Goal: Information Seeking & Learning: Learn about a topic

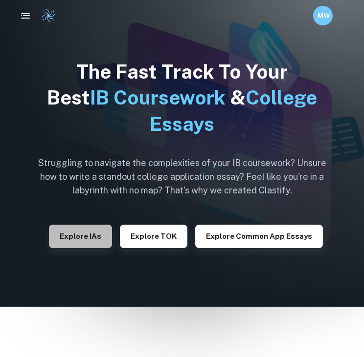
click at [80, 243] on button "Explore IAs" at bounding box center [80, 236] width 63 height 23
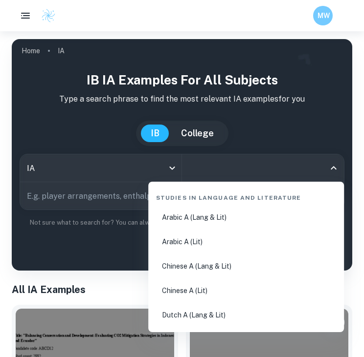
click at [211, 171] on input "All Subjects" at bounding box center [255, 168] width 138 height 19
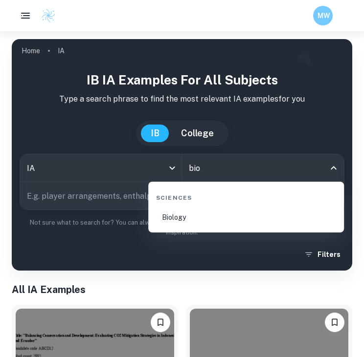
click at [208, 218] on li "Biology" at bounding box center [246, 217] width 188 height 22
type input "Biology"
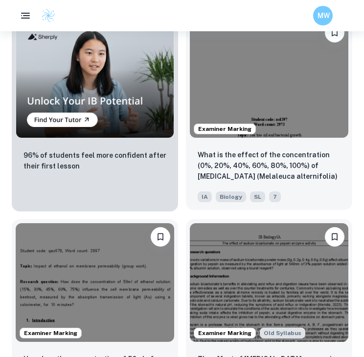
scroll to position [1000, 0]
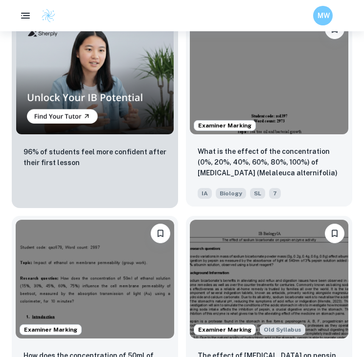
click at [264, 135] on div "Examiner Marking" at bounding box center [269, 75] width 166 height 127
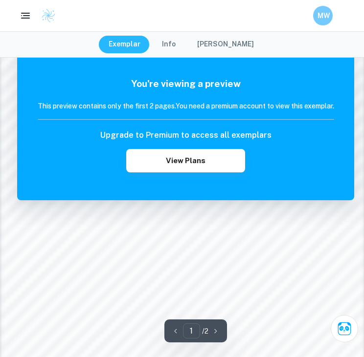
scroll to position [721, 0]
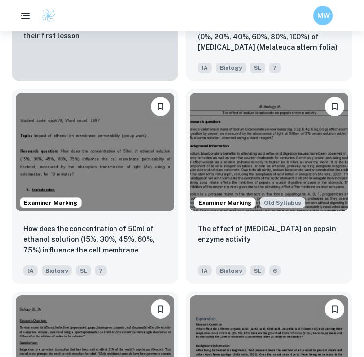
scroll to position [1125, 0]
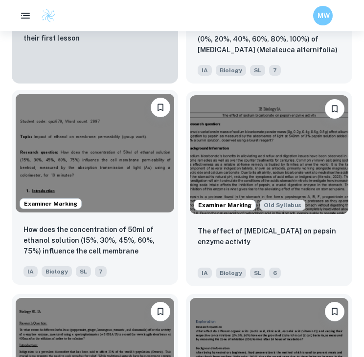
click at [147, 159] on img at bounding box center [95, 153] width 158 height 119
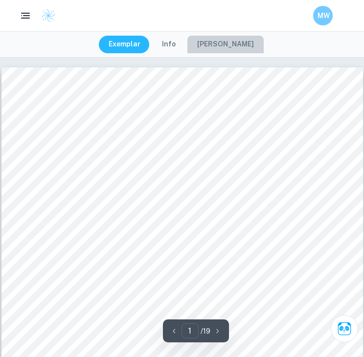
click at [232, 50] on button "[PERSON_NAME]" at bounding box center [225, 45] width 76 height 18
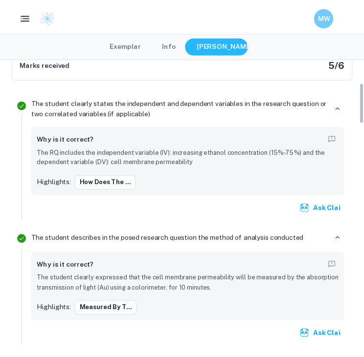
scroll to position [180, 0]
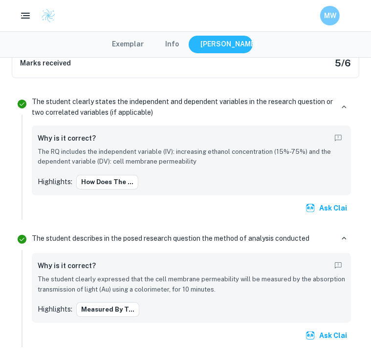
click at [122, 44] on button "Exemplar" at bounding box center [127, 45] width 51 height 18
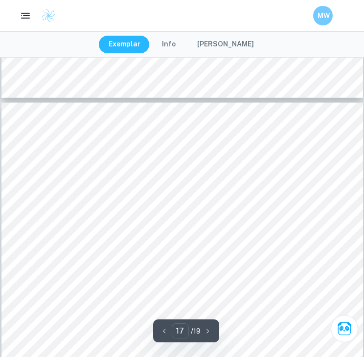
scroll to position [8450, 0]
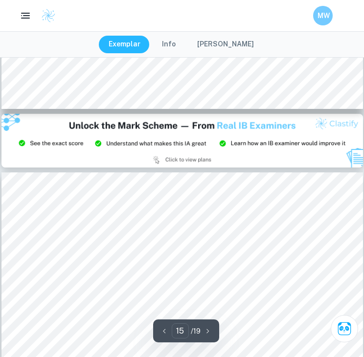
type input "14"
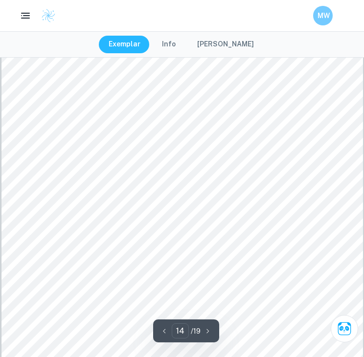
scroll to position [6958, 0]
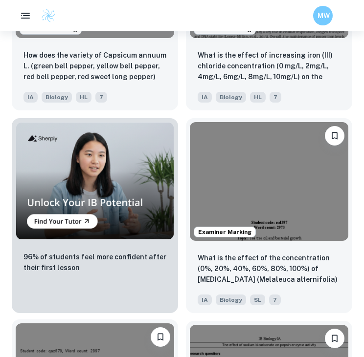
scroll to position [895, 0]
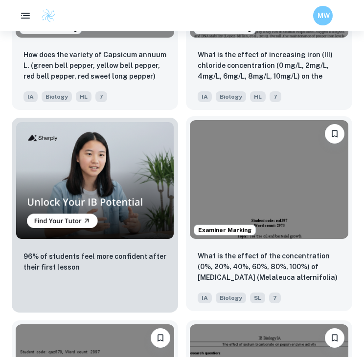
click at [189, 186] on div "Examiner Marking" at bounding box center [269, 179] width 166 height 127
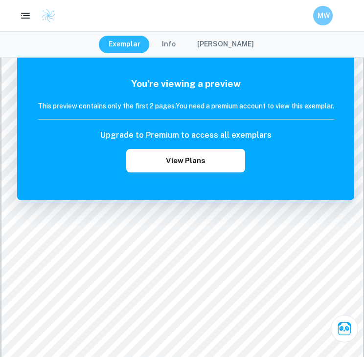
scroll to position [41, 0]
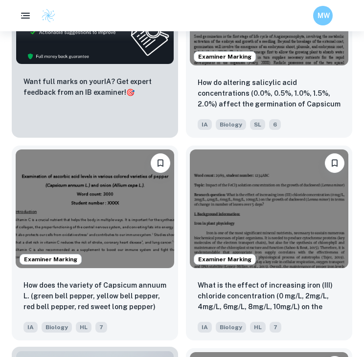
scroll to position [665, 0]
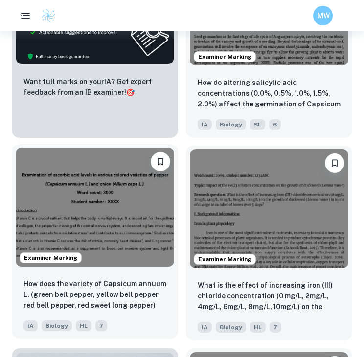
click at [95, 200] on img at bounding box center [95, 207] width 158 height 119
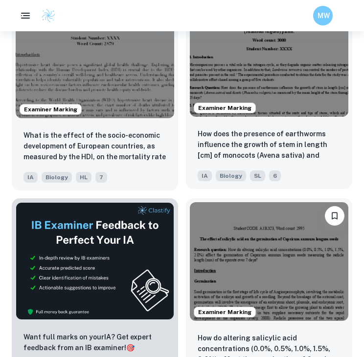
scroll to position [410, 0]
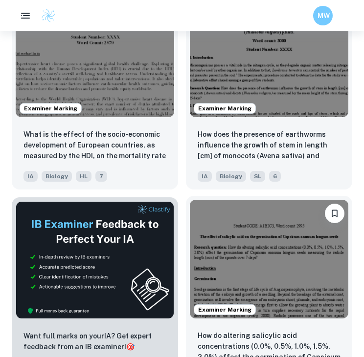
click at [273, 267] on img at bounding box center [269, 259] width 158 height 119
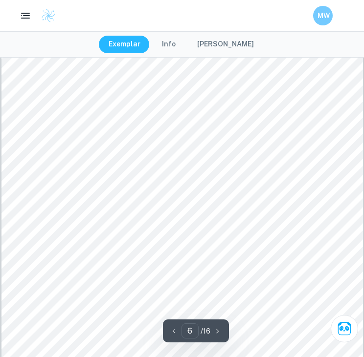
scroll to position [2847, 0]
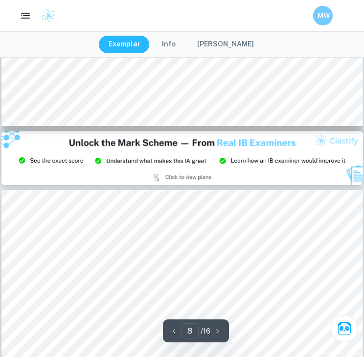
type input "9"
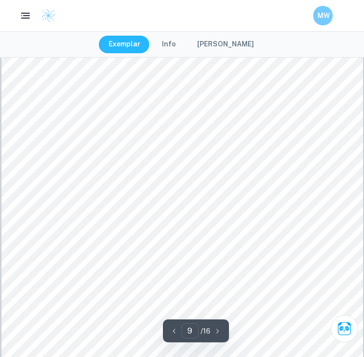
scroll to position [4340, 0]
click at [224, 43] on button "[PERSON_NAME]" at bounding box center [225, 45] width 76 height 18
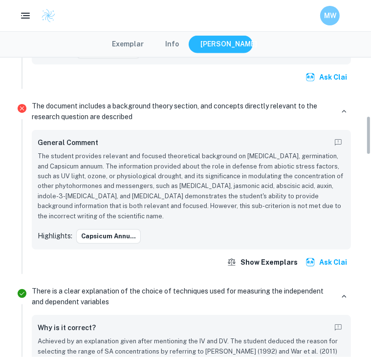
scroll to position [459, 0]
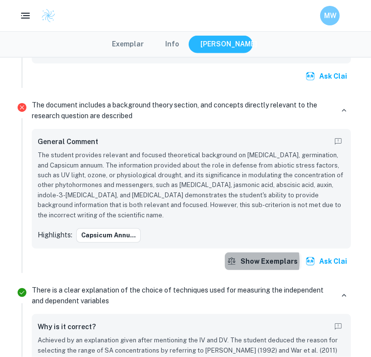
click at [235, 260] on icon "button" at bounding box center [232, 262] width 10 height 10
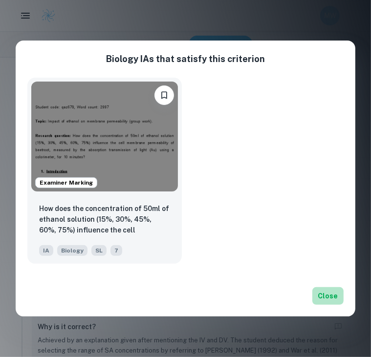
click at [327, 291] on button "Close" at bounding box center [327, 296] width 31 height 18
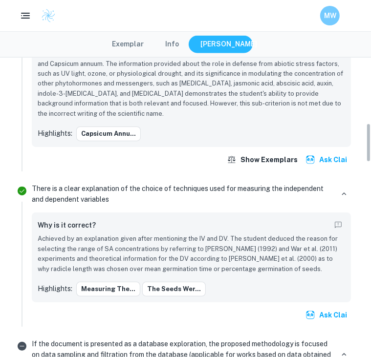
scroll to position [476, 0]
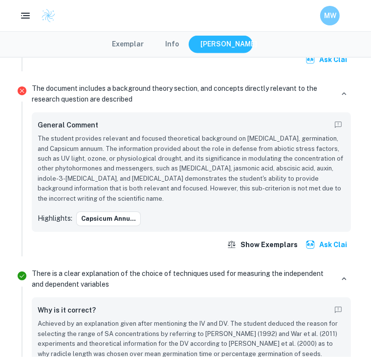
click at [168, 189] on p "The student provides relevant and focused theoretical background on salicylic a…" at bounding box center [191, 169] width 307 height 70
click at [124, 218] on button "Capsicum annu..." at bounding box center [108, 219] width 65 height 15
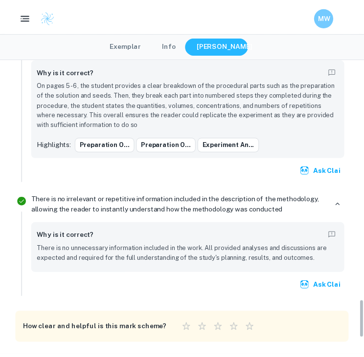
scroll to position [1885, 0]
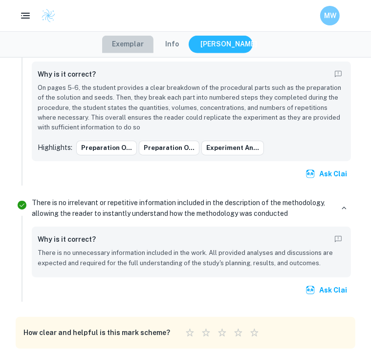
click at [119, 42] on button "Exemplar" at bounding box center [127, 45] width 51 height 18
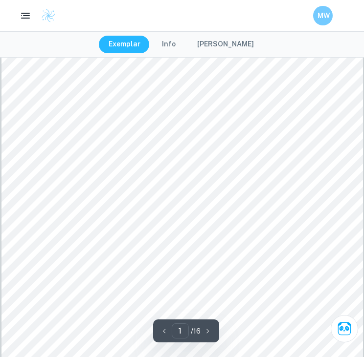
scroll to position [0, 0]
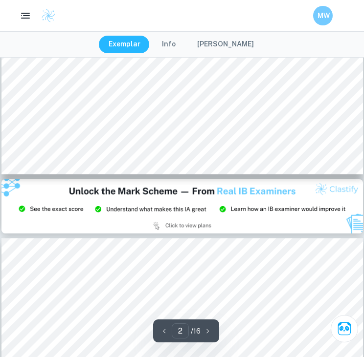
type input "3"
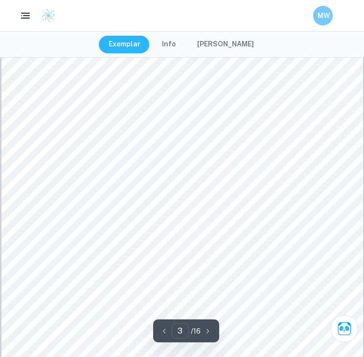
scroll to position [1357, 0]
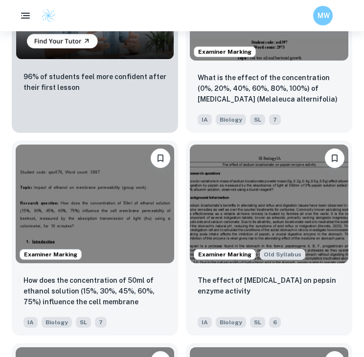
scroll to position [1083, 0]
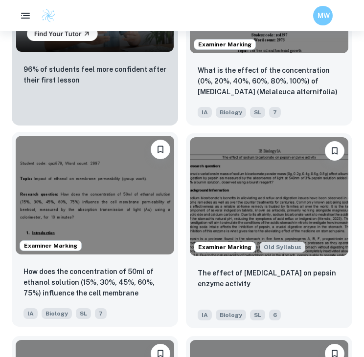
click at [126, 203] on img at bounding box center [95, 195] width 158 height 119
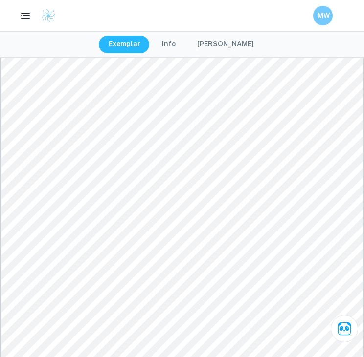
scroll to position [1564, 0]
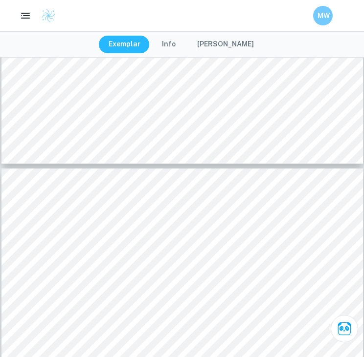
type input "3"
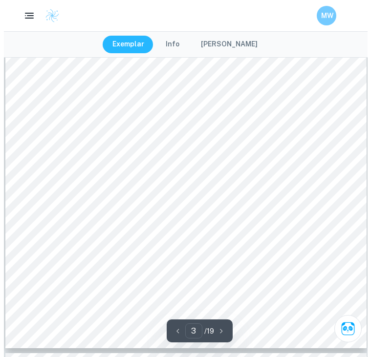
scroll to position [1376, 0]
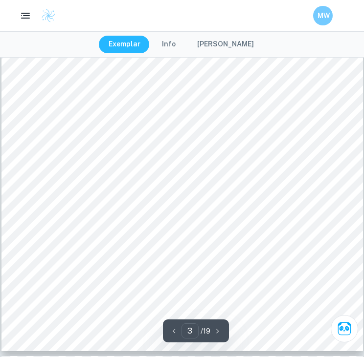
click at [212, 52] on button "[PERSON_NAME]" at bounding box center [225, 45] width 76 height 18
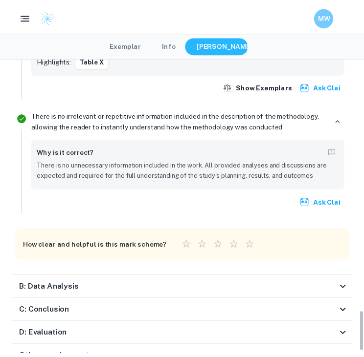
scroll to position [1851, 0]
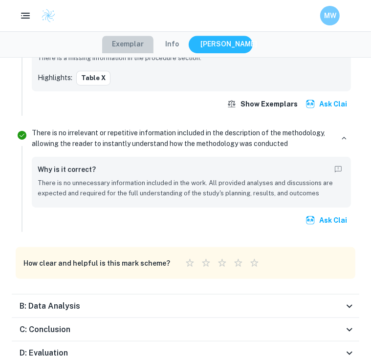
click at [131, 49] on button "Exemplar" at bounding box center [127, 45] width 51 height 18
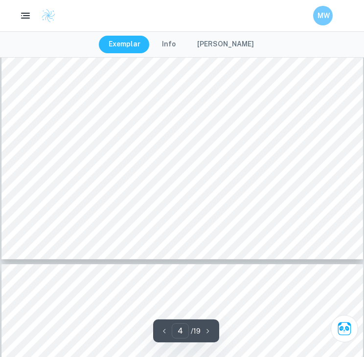
scroll to position [1925, 0]
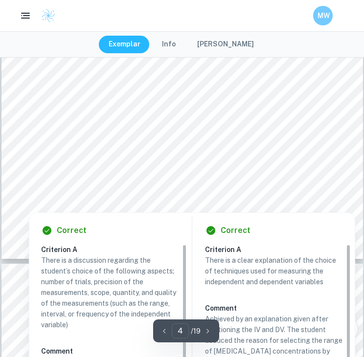
click at [266, 197] on div at bounding box center [182, 192] width 274 height 21
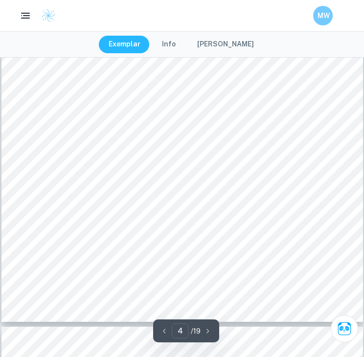
scroll to position [1861, 0]
type input "5"
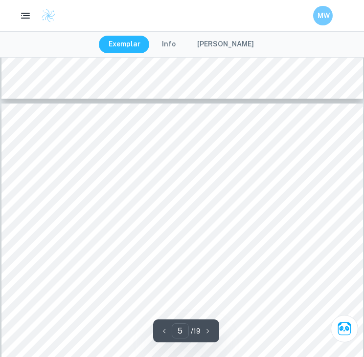
scroll to position [2085, 0]
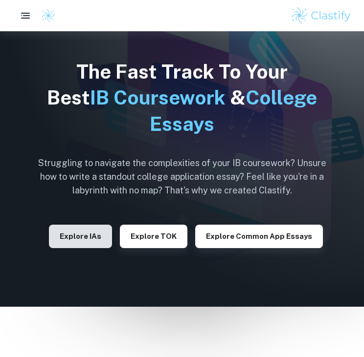
scroll to position [109, 0]
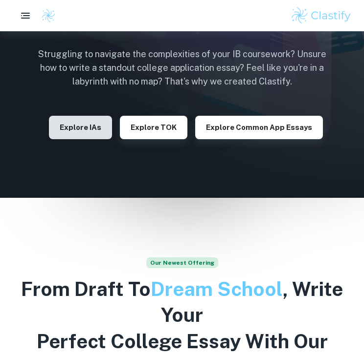
click at [93, 125] on button "Explore IAs" at bounding box center [80, 127] width 63 height 23
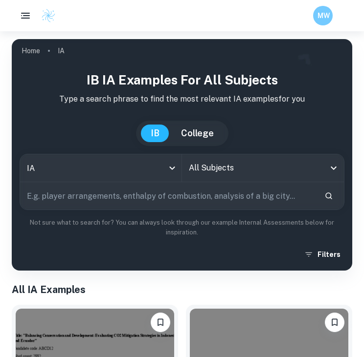
click at [288, 171] on input "All Subjects" at bounding box center [255, 168] width 138 height 19
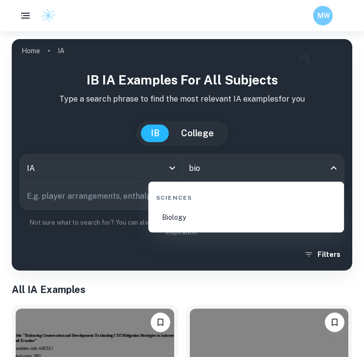
click at [223, 218] on li "Biology" at bounding box center [246, 217] width 188 height 22
type input "Biology"
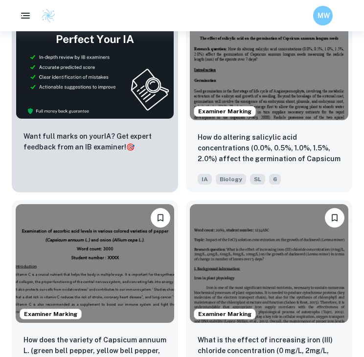
scroll to position [551, 0]
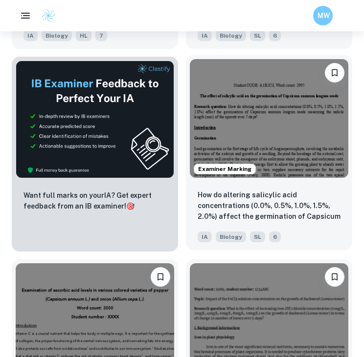
click at [287, 152] on img at bounding box center [269, 118] width 158 height 119
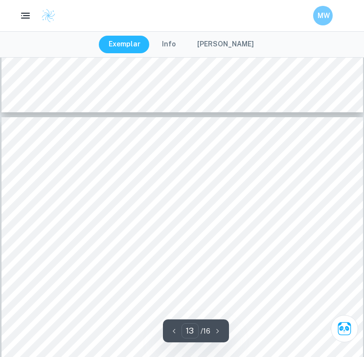
scroll to position [6307, 0]
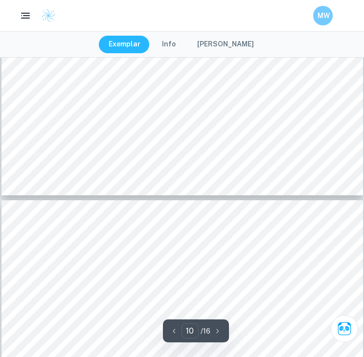
type input "9"
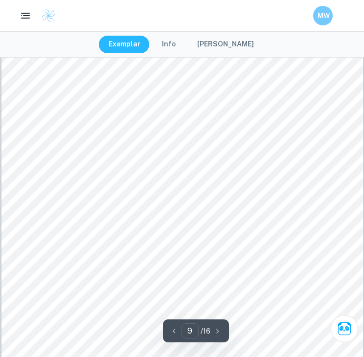
scroll to position [4326, 0]
